Goal: Information Seeking & Learning: Learn about a topic

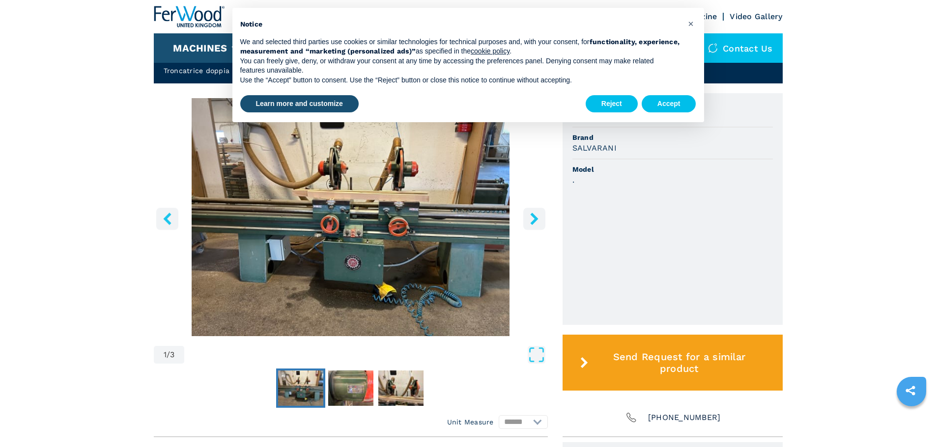
scroll to position [98, 0]
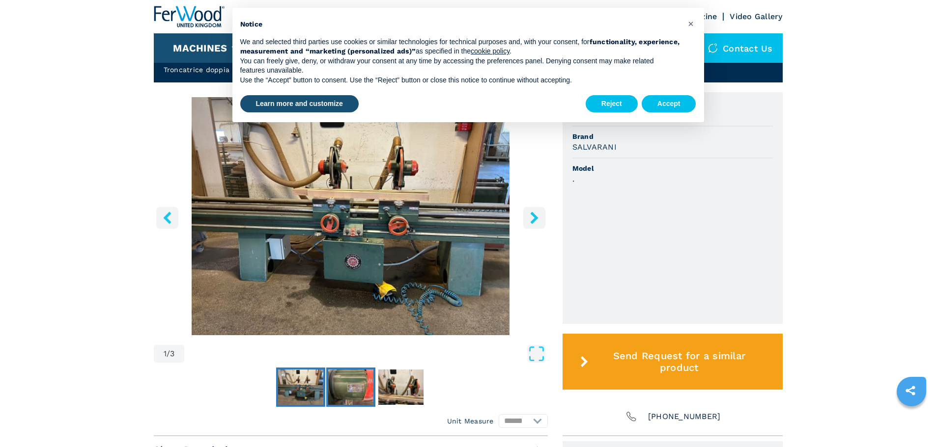
click at [339, 375] on img "Go to Slide 2" at bounding box center [350, 387] width 45 height 35
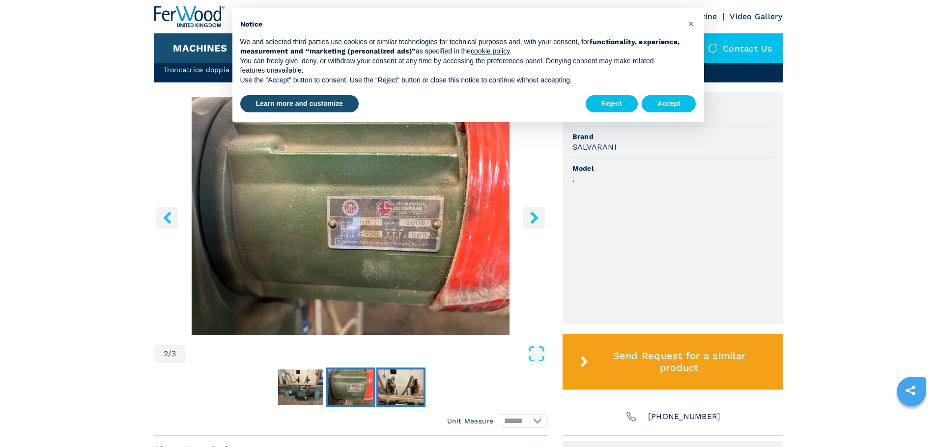
click at [397, 381] on img "Go to Slide 3" at bounding box center [400, 387] width 45 height 35
click at [411, 391] on img "Go to Slide 3" at bounding box center [400, 387] width 45 height 35
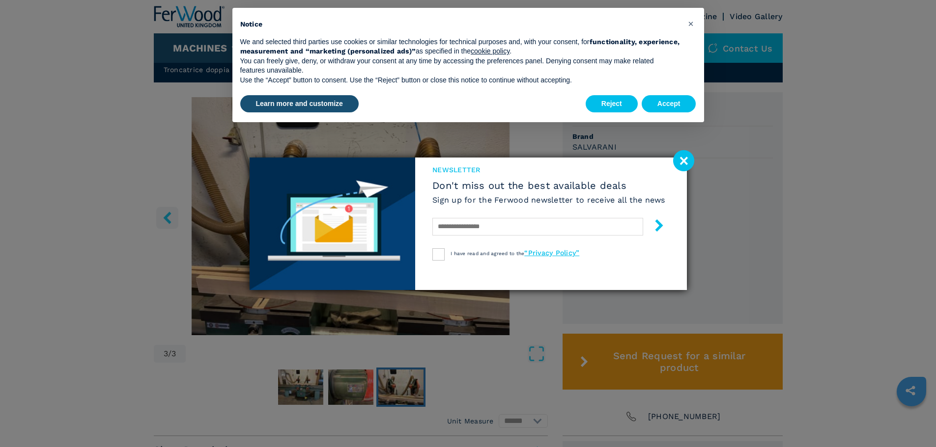
click at [290, 383] on div "newsletter Don't miss out the best available deals Sign up for the Ferwood news…" at bounding box center [468, 223] width 936 height 447
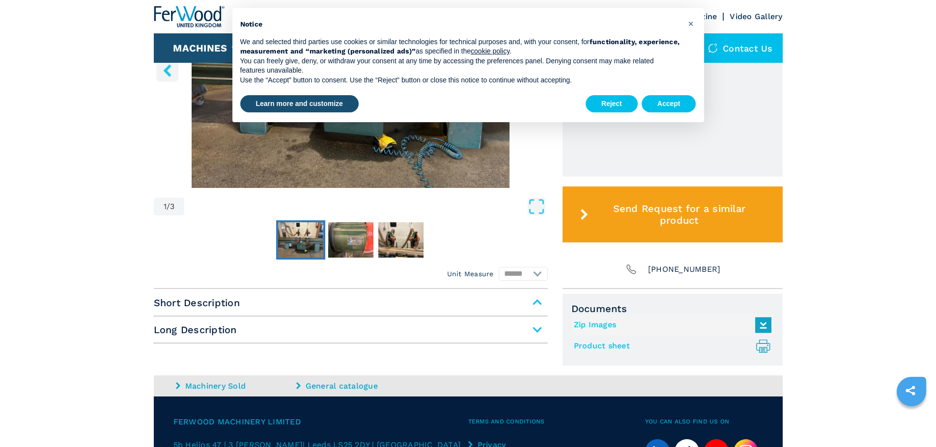
scroll to position [295, 0]
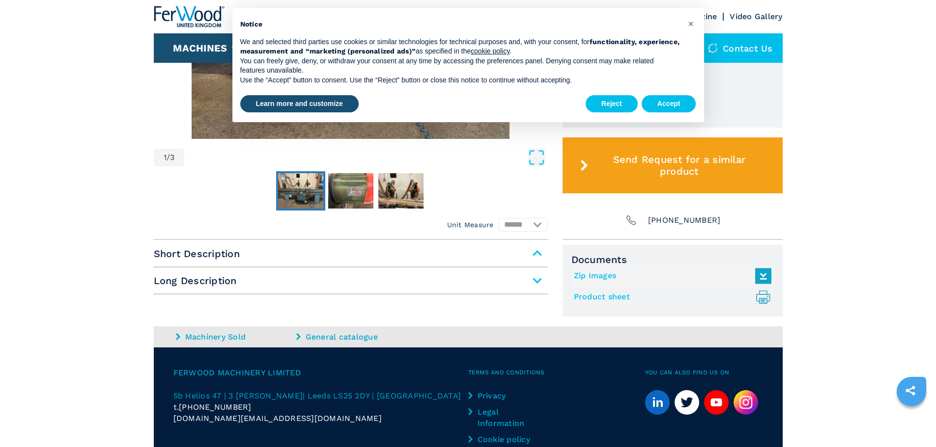
click at [527, 274] on span "Long Description" at bounding box center [351, 281] width 394 height 18
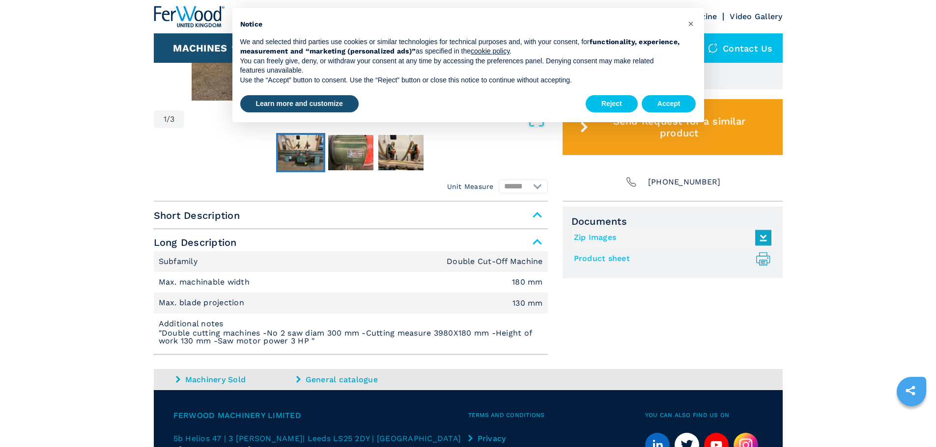
scroll to position [332, 0]
